Goal: Navigation & Orientation: Find specific page/section

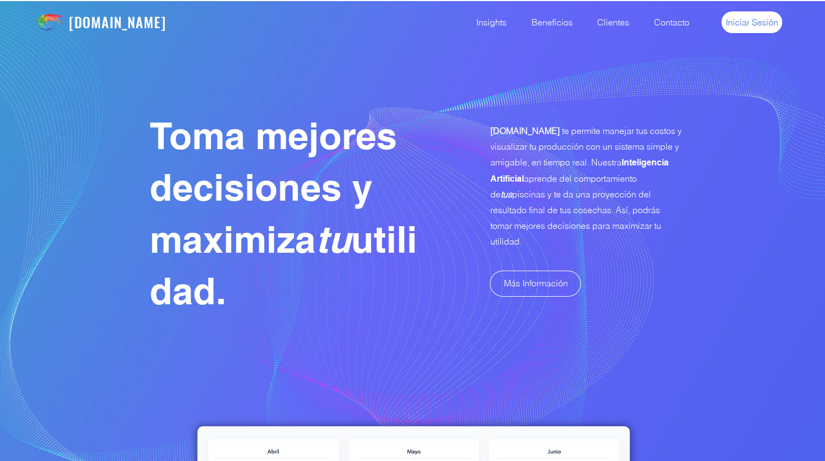
click at [743, 20] on span "Iniciar Sesión" at bounding box center [752, 22] width 53 height 12
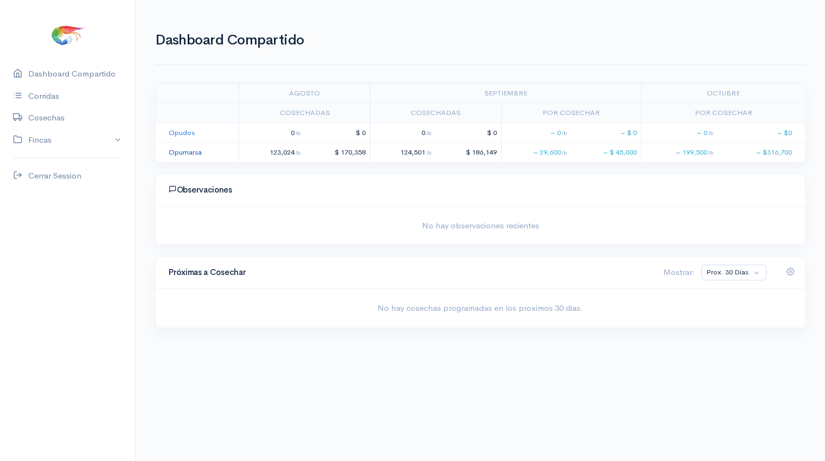
click at [179, 155] on link "Opumarsa" at bounding box center [185, 152] width 33 height 9
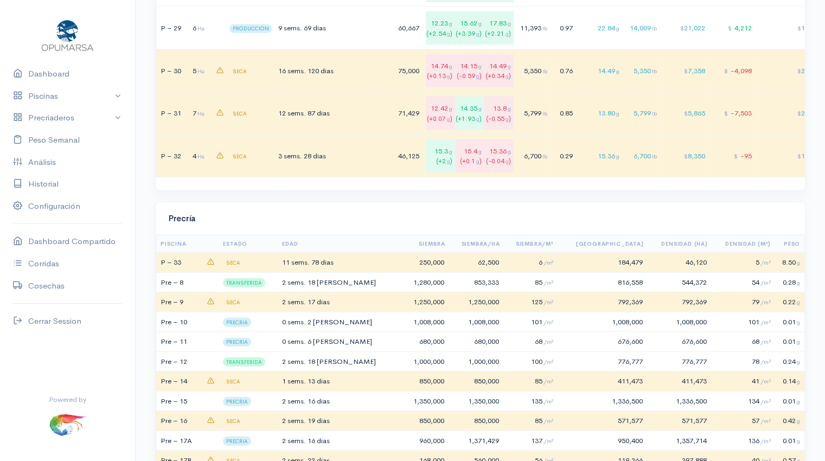
scroll to position [3059, 0]
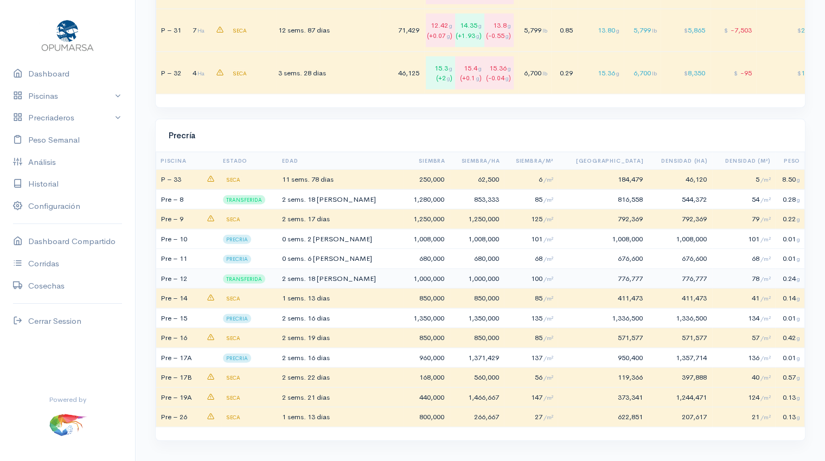
click at [368, 278] on td "2 sems. 18 [PERSON_NAME]" at bounding box center [342, 279] width 123 height 20
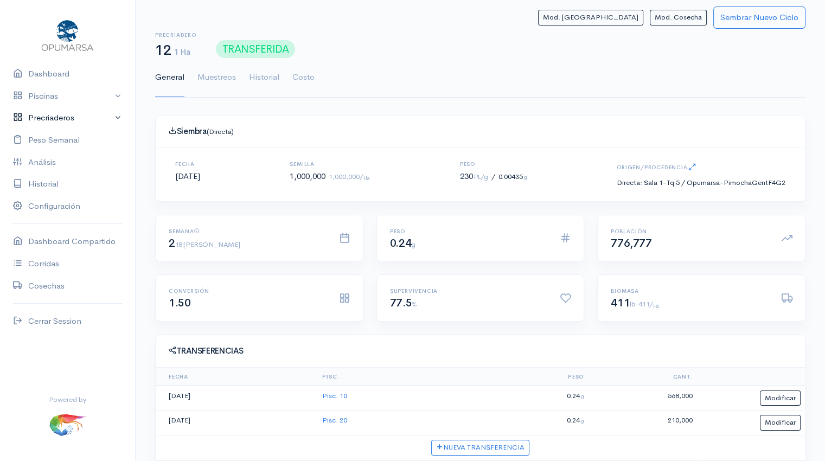
click at [73, 117] on link "Precriaderos" at bounding box center [67, 118] width 135 height 22
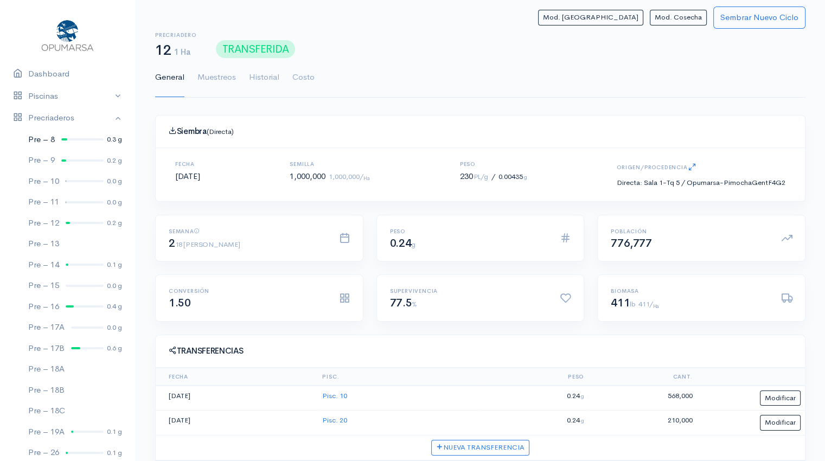
click at [71, 140] on div at bounding box center [82, 139] width 42 height 2
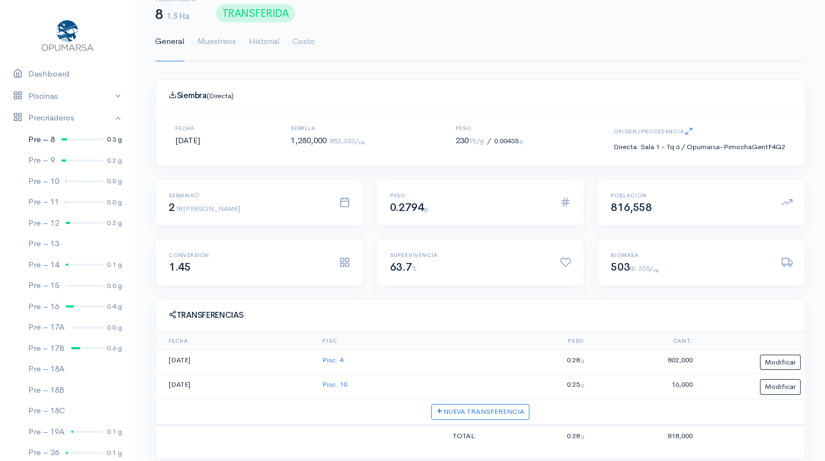
scroll to position [37, 0]
click at [41, 72] on link "Dashboard" at bounding box center [67, 74] width 135 height 22
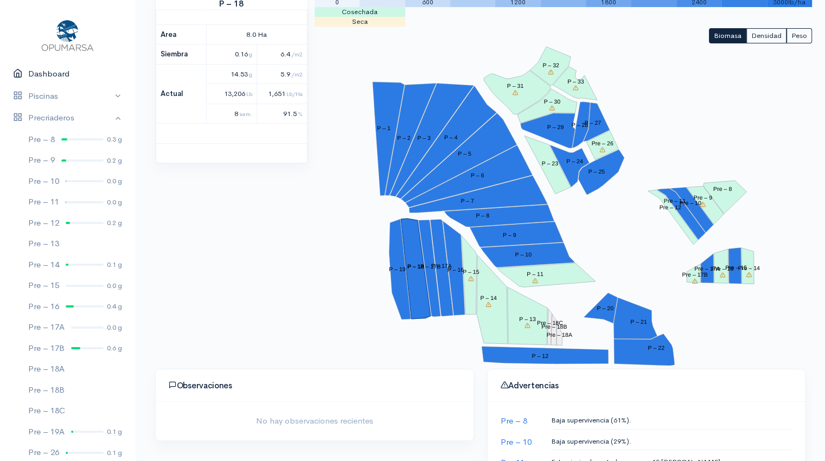
scroll to position [141, 0]
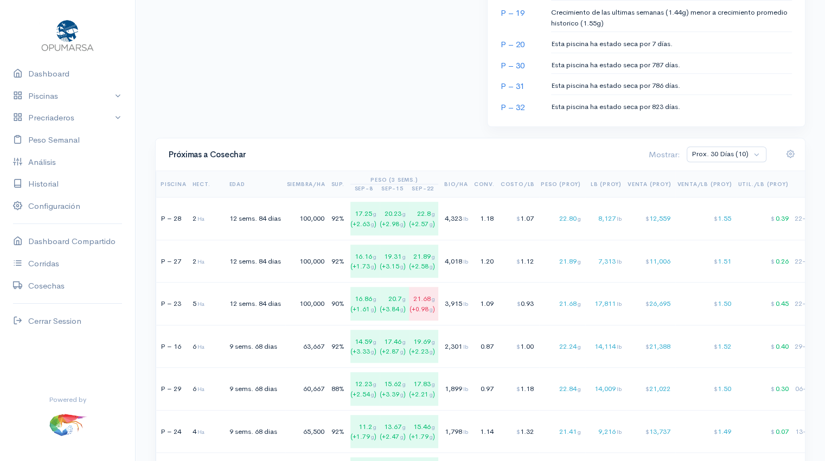
scroll to position [760, 0]
